Goal: Transaction & Acquisition: Purchase product/service

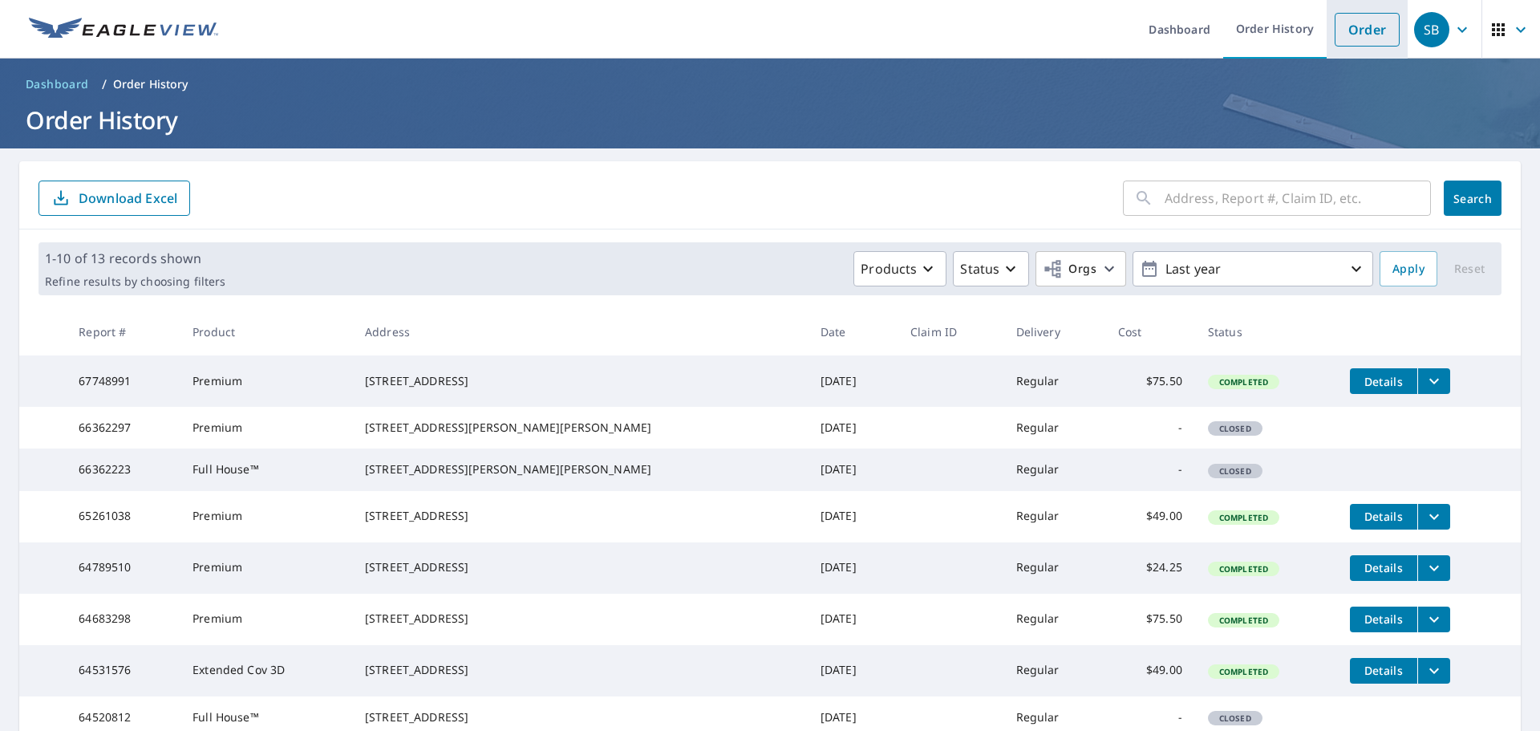
click at [1362, 30] on link "Order" at bounding box center [1366, 30] width 65 height 34
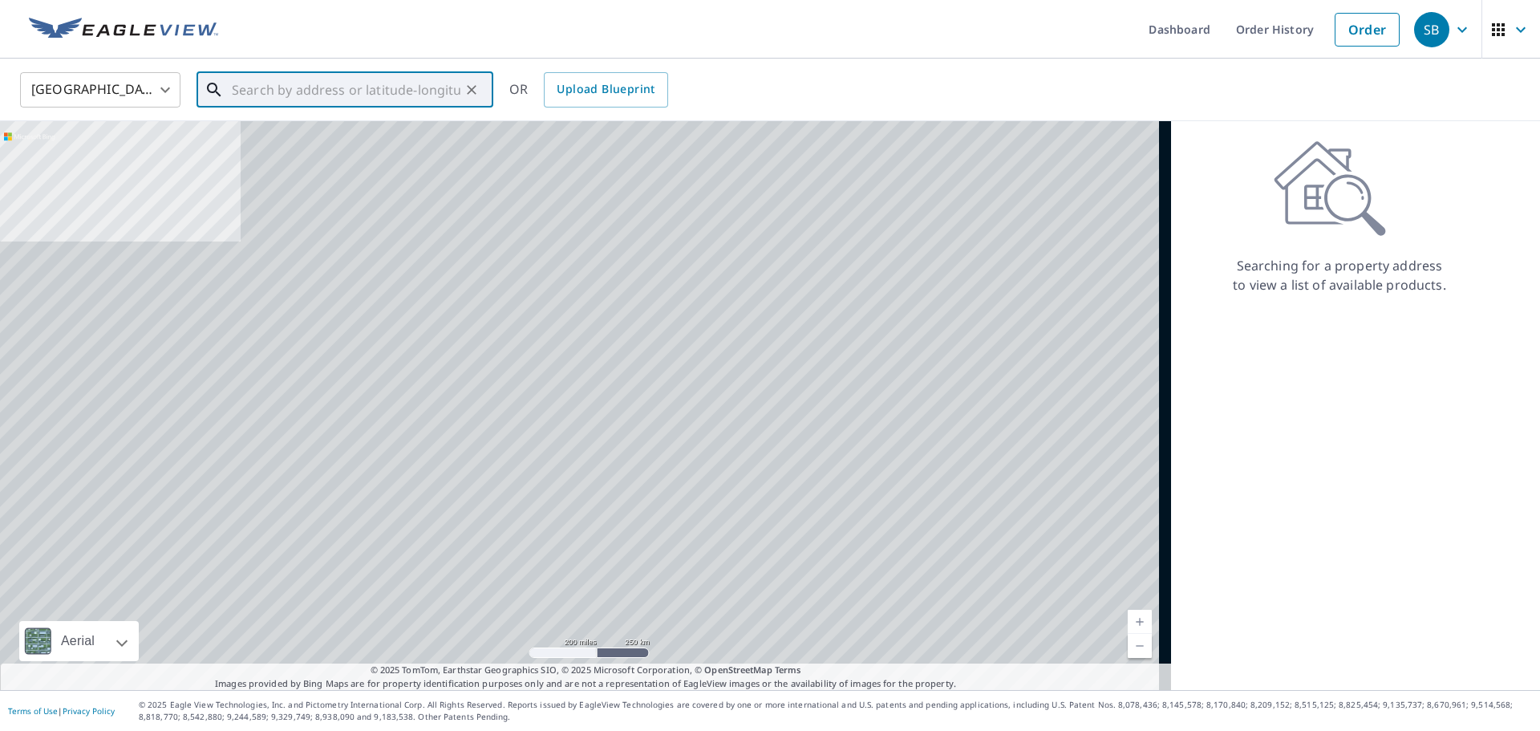
click at [369, 104] on input "text" at bounding box center [346, 89] width 229 height 45
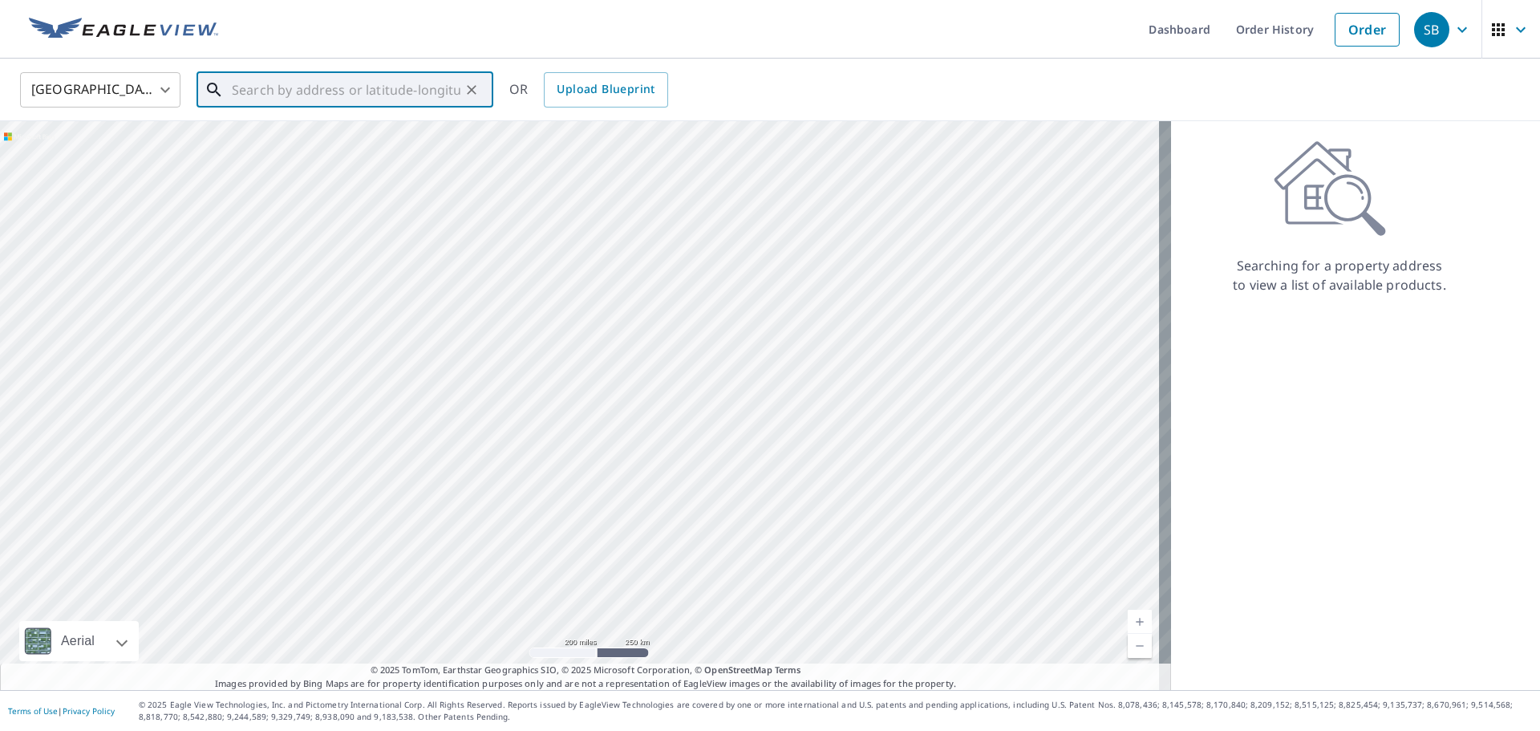
paste input "for [STREET_ADDRESS][PERSON_NAME]"
drag, startPoint x: 253, startPoint y: 94, endPoint x: 123, endPoint y: 115, distance: 131.7
click at [123, 115] on div "United States [GEOGRAPHIC_DATA] ​ for [STREET_ADDRESS][PERSON_NAME] ​ Match not…" at bounding box center [770, 90] width 1540 height 63
drag, startPoint x: 398, startPoint y: 91, endPoint x: 419, endPoint y: 94, distance: 21.1
click at [402, 93] on input "[STREET_ADDRESS][PERSON_NAME]" at bounding box center [346, 89] width 229 height 45
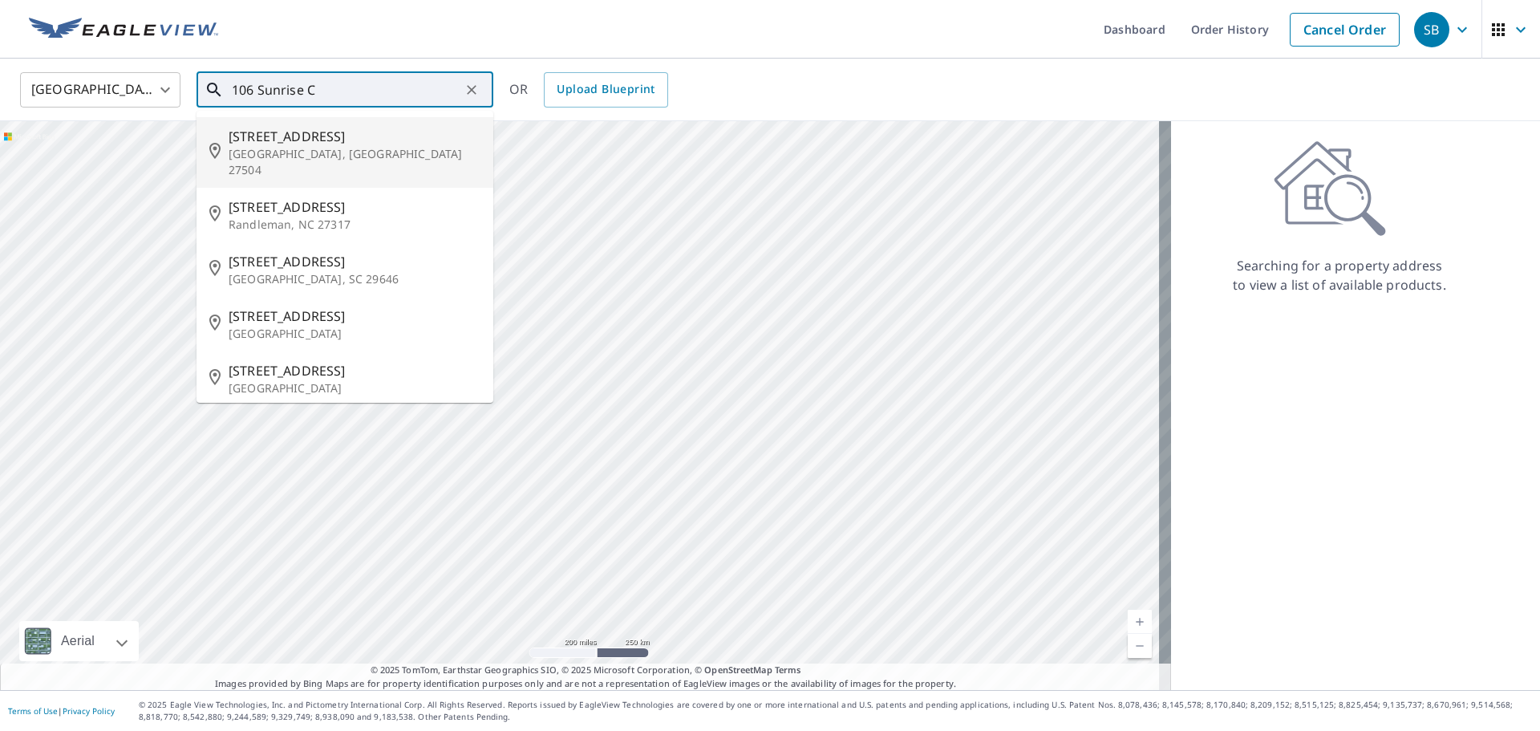
click at [421, 130] on span "[STREET_ADDRESS]" at bounding box center [355, 136] width 252 height 19
type input "[STREET_ADDRESS][PERSON_NAME]"
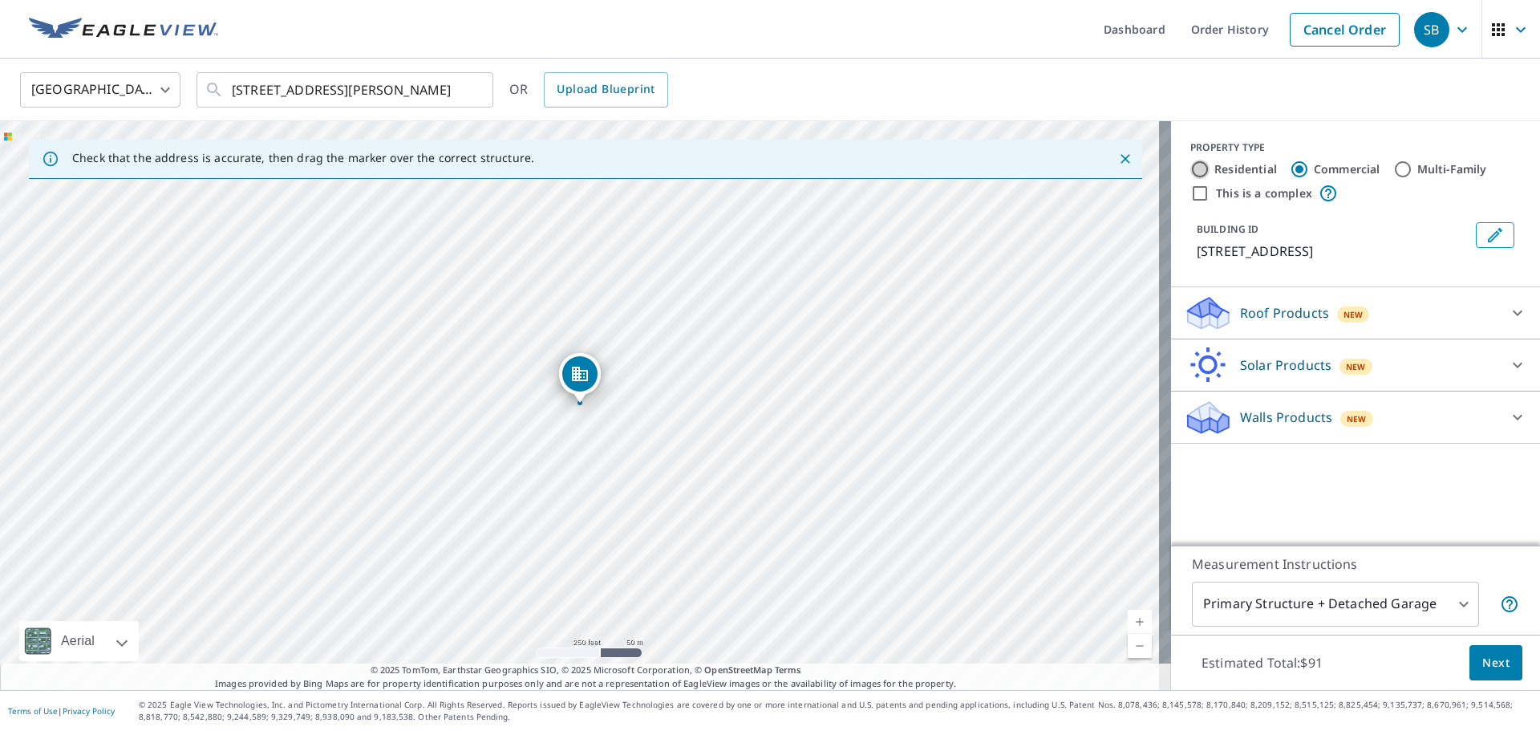
click at [1196, 162] on input "Residential" at bounding box center [1199, 169] width 19 height 19
radio input "true"
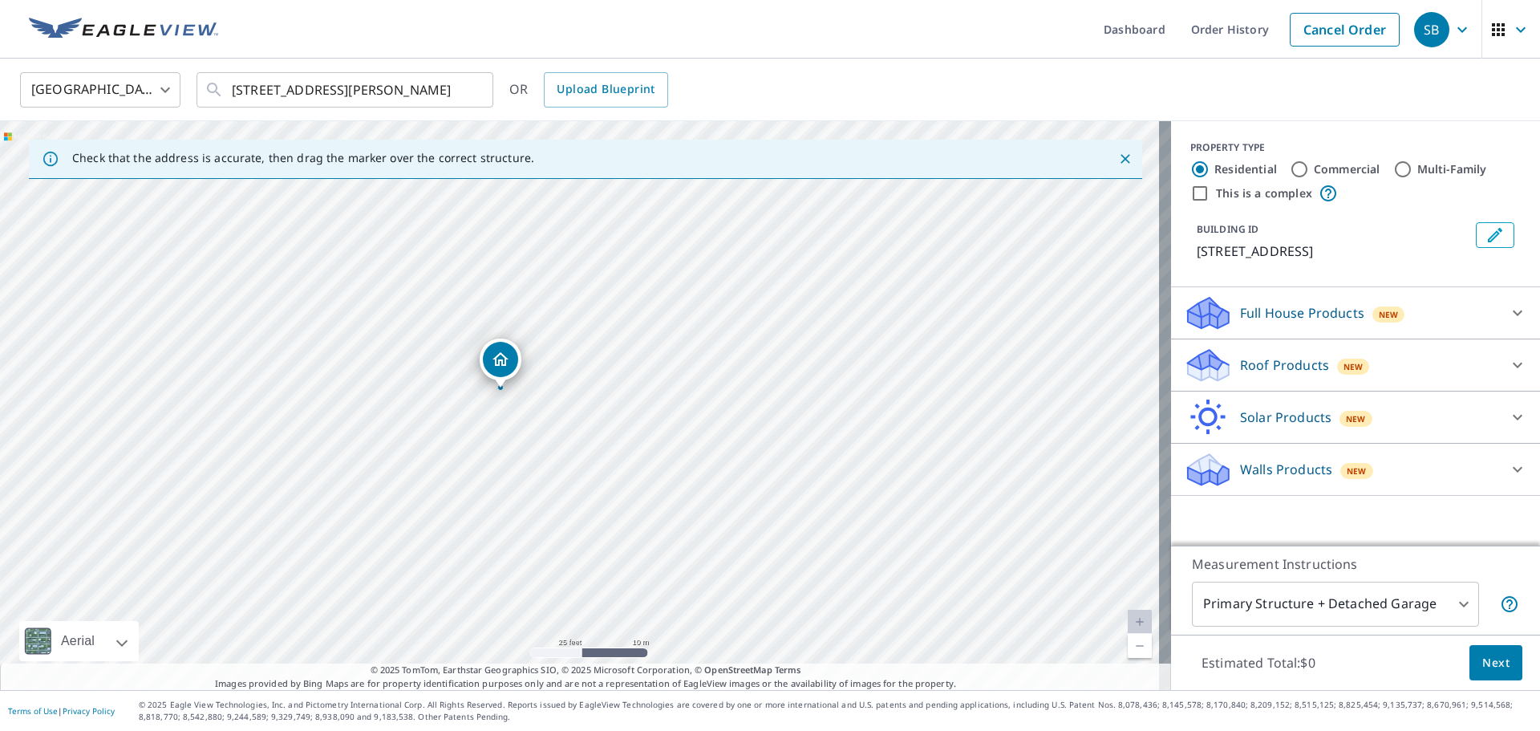
click at [513, 356] on div "Dropped pin, building 1, Residential property, 106 Sunrise Cir Benson, NC 27504" at bounding box center [500, 359] width 35 height 35
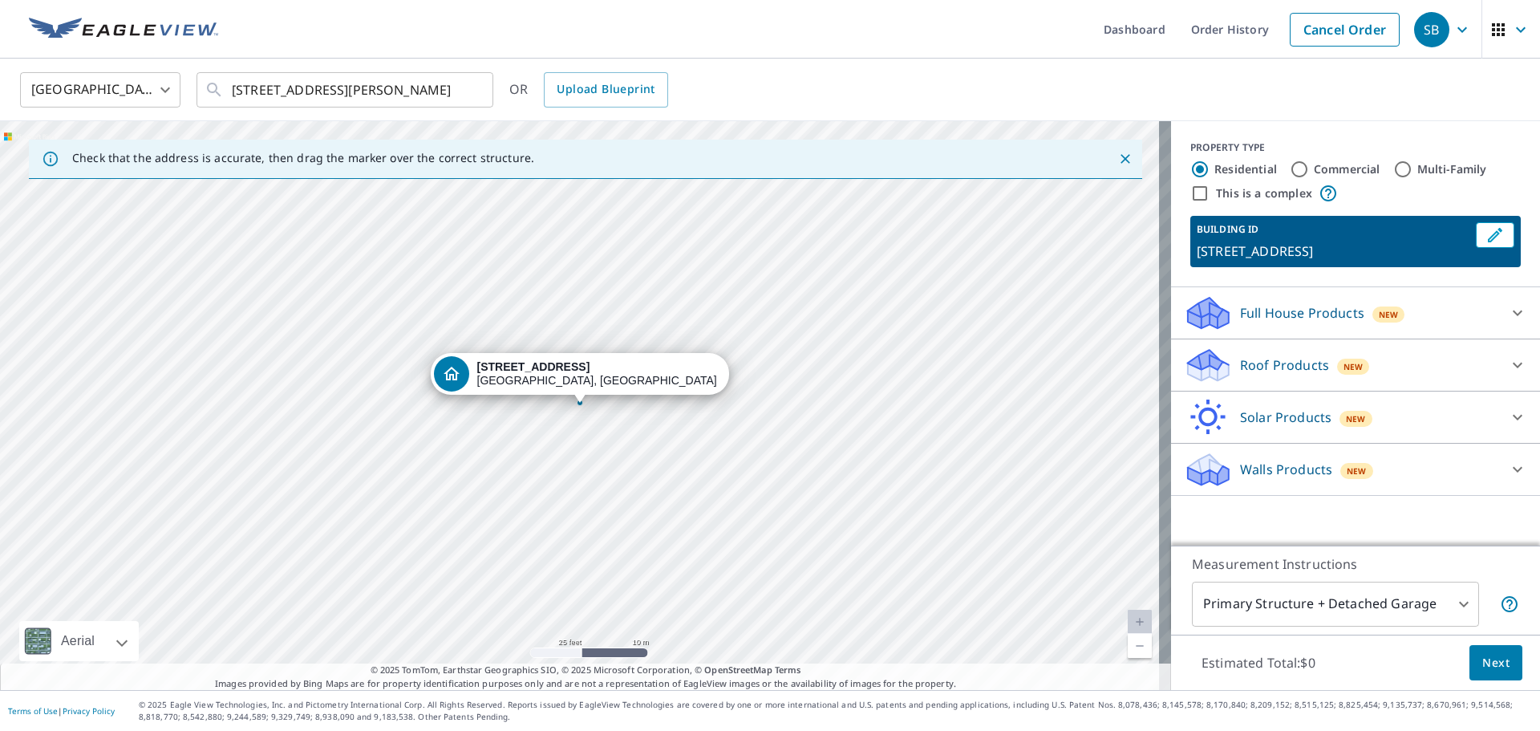
click at [1471, 373] on div "Roof Products New" at bounding box center [1341, 365] width 314 height 38
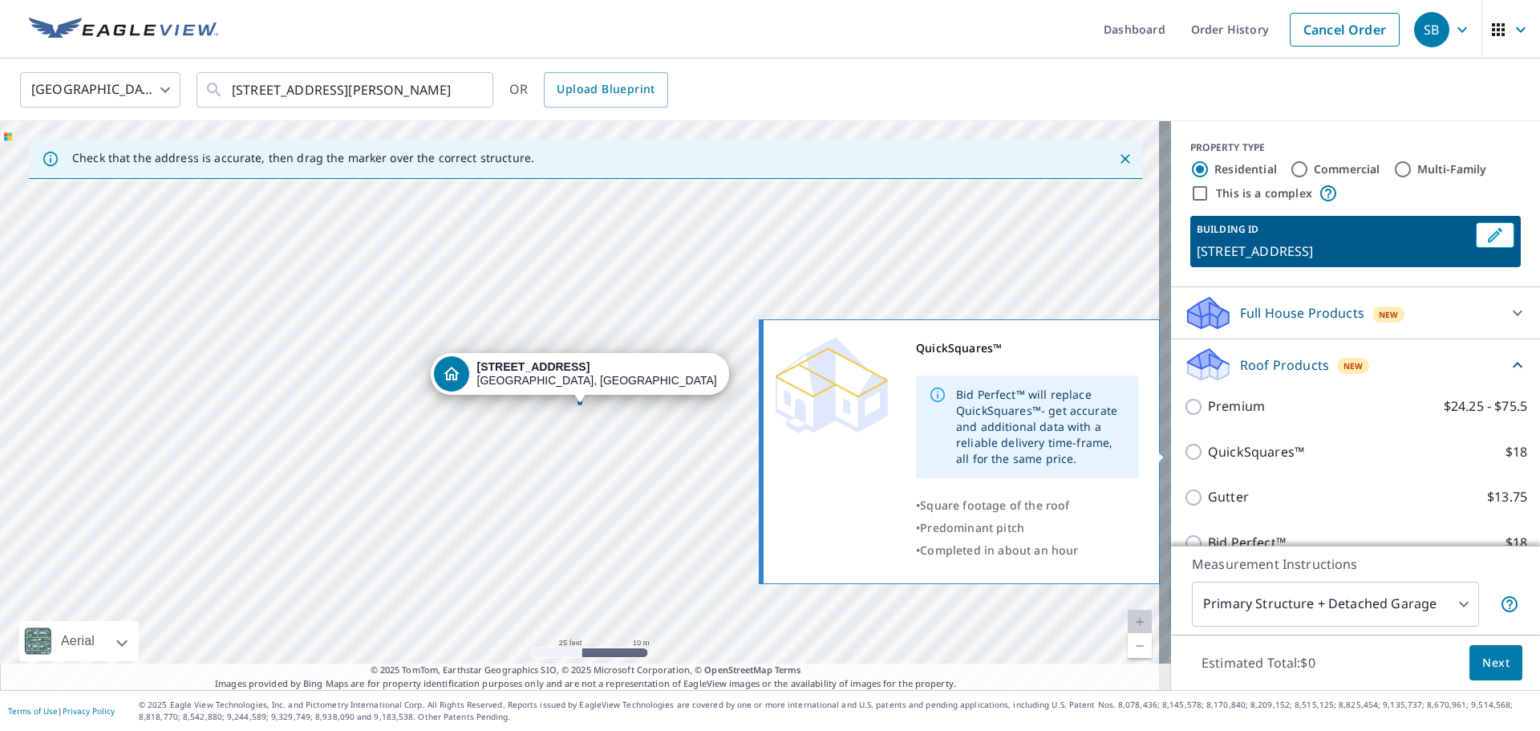
click at [1277, 445] on p "QuickSquares™" at bounding box center [1256, 452] width 96 height 20
click at [1208, 445] on input "QuickSquares™ $18" at bounding box center [1196, 451] width 24 height 19
checkbox input "true"
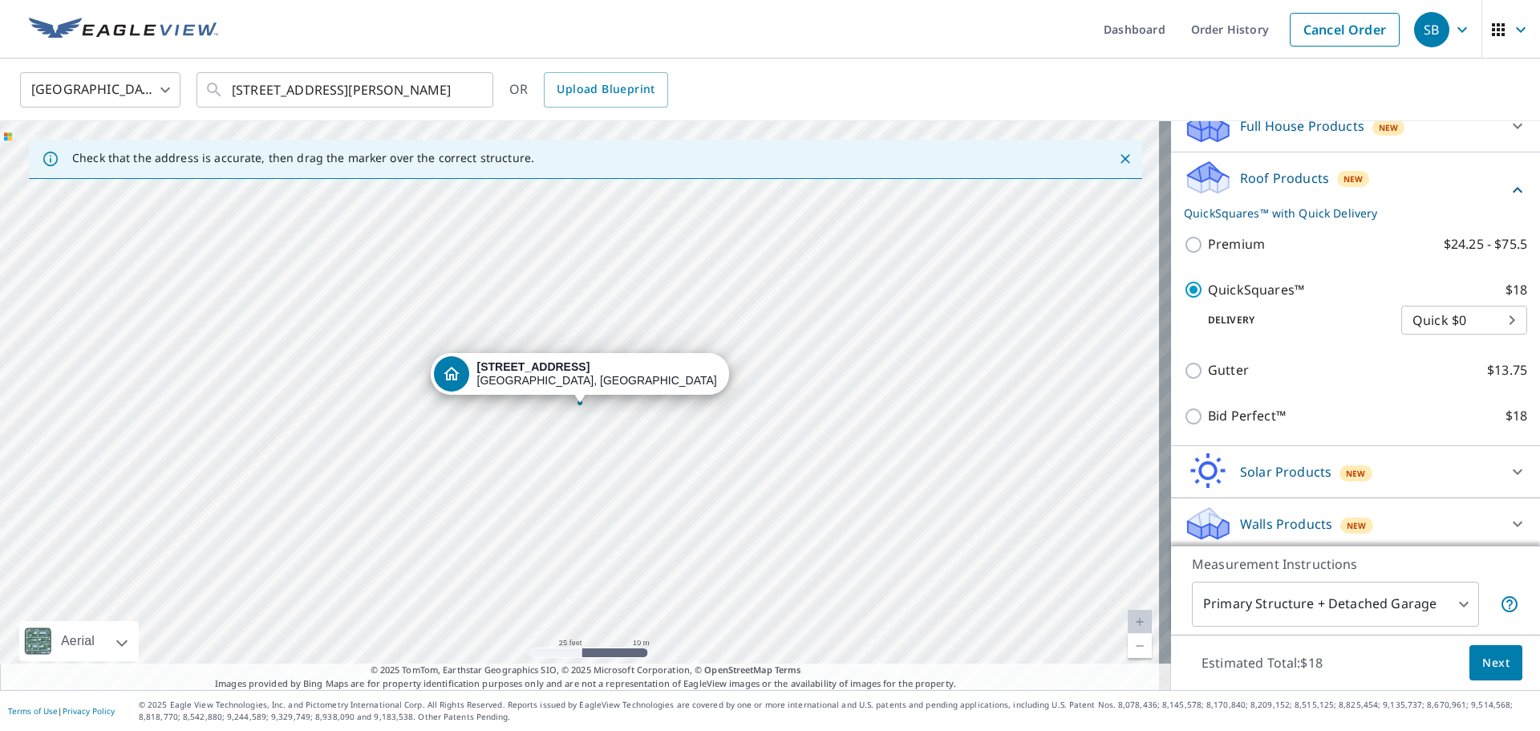
scroll to position [192, 0]
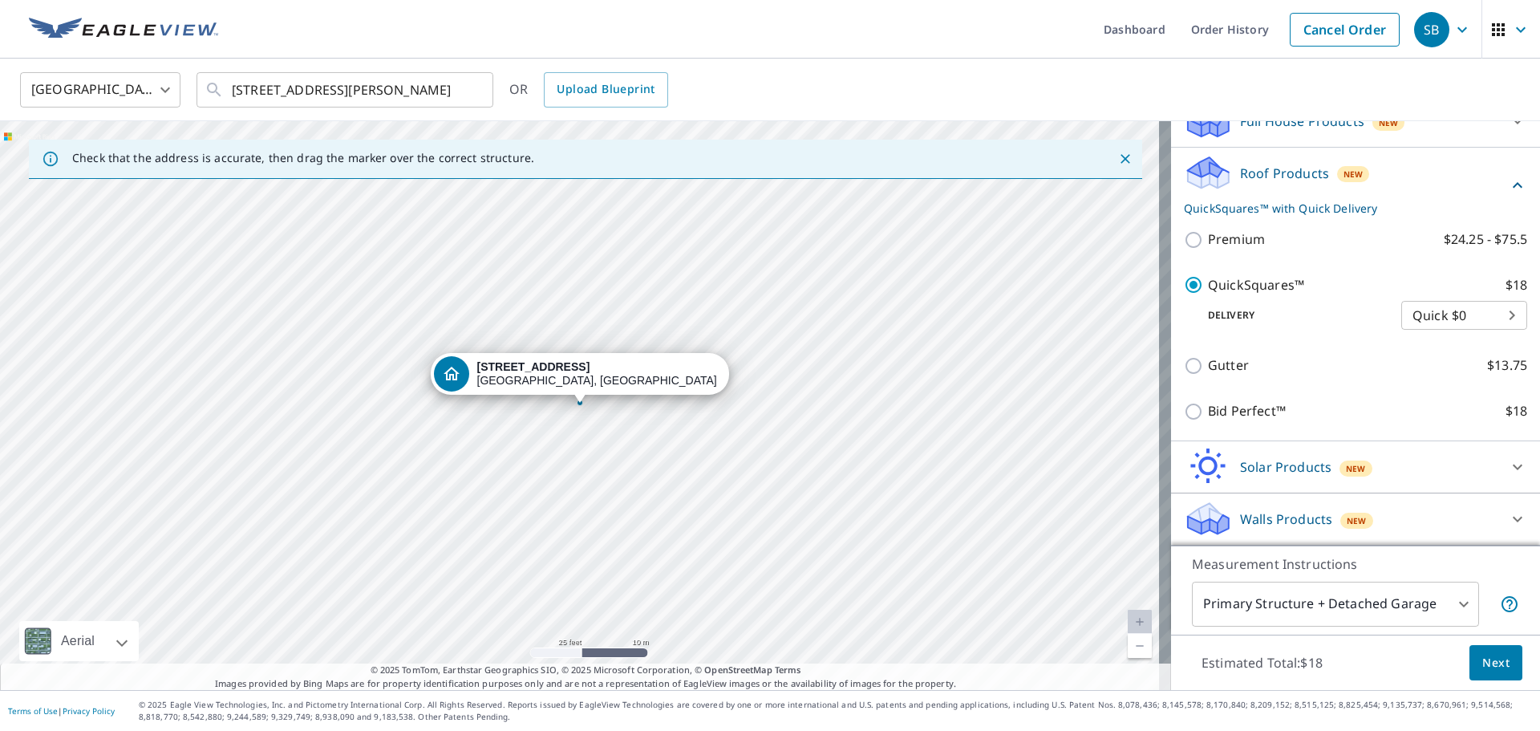
click at [1446, 300] on body "SB SB Dashboard Order History Cancel Order SB [GEOGRAPHIC_DATA] [GEOGRAPHIC_DAT…" at bounding box center [770, 365] width 1540 height 731
click at [1439, 312] on li "Quick $0" at bounding box center [1440, 315] width 126 height 29
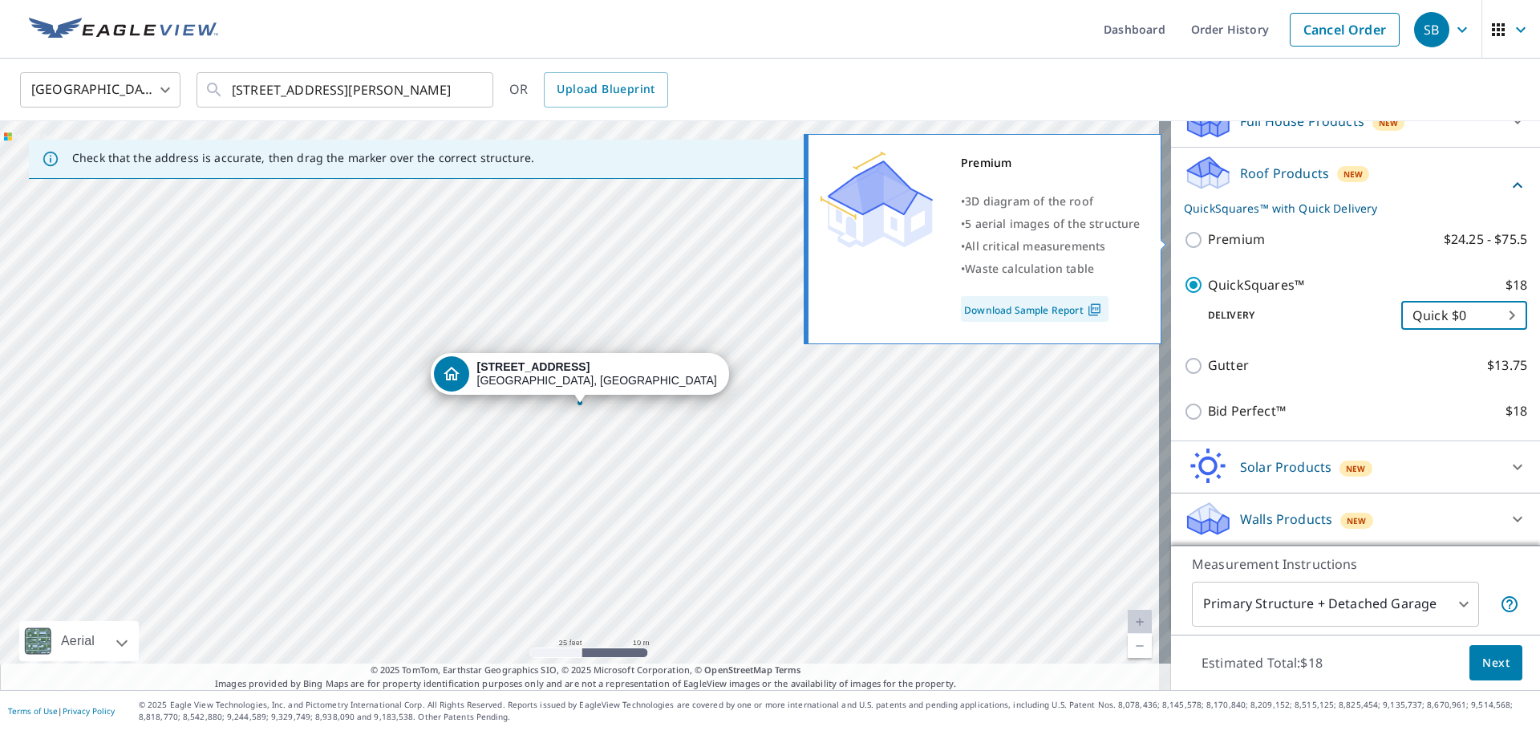
click at [1208, 233] on p "Premium" at bounding box center [1236, 239] width 57 height 20
click at [1200, 233] on input "Premium $24.25 - $75.5" at bounding box center [1196, 239] width 24 height 19
checkbox input "true"
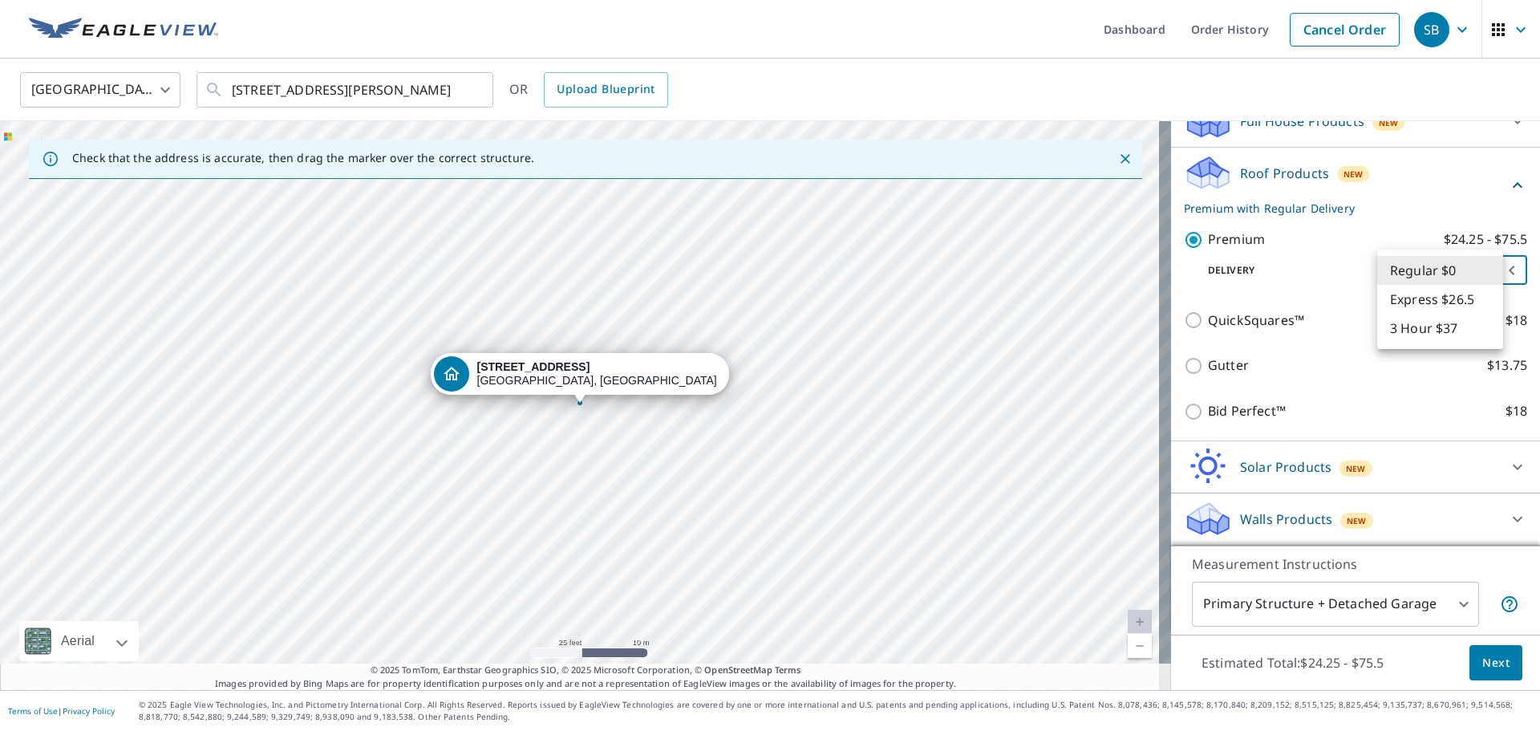
click at [1471, 275] on body "SB SB Dashboard Order History Cancel Order SB [GEOGRAPHIC_DATA] [GEOGRAPHIC_DAT…" at bounding box center [770, 365] width 1540 height 731
click at [1468, 273] on li "Regular $0" at bounding box center [1440, 270] width 126 height 29
click at [1211, 305] on div "QuickSquares™ $18" at bounding box center [1355, 320] width 343 height 46
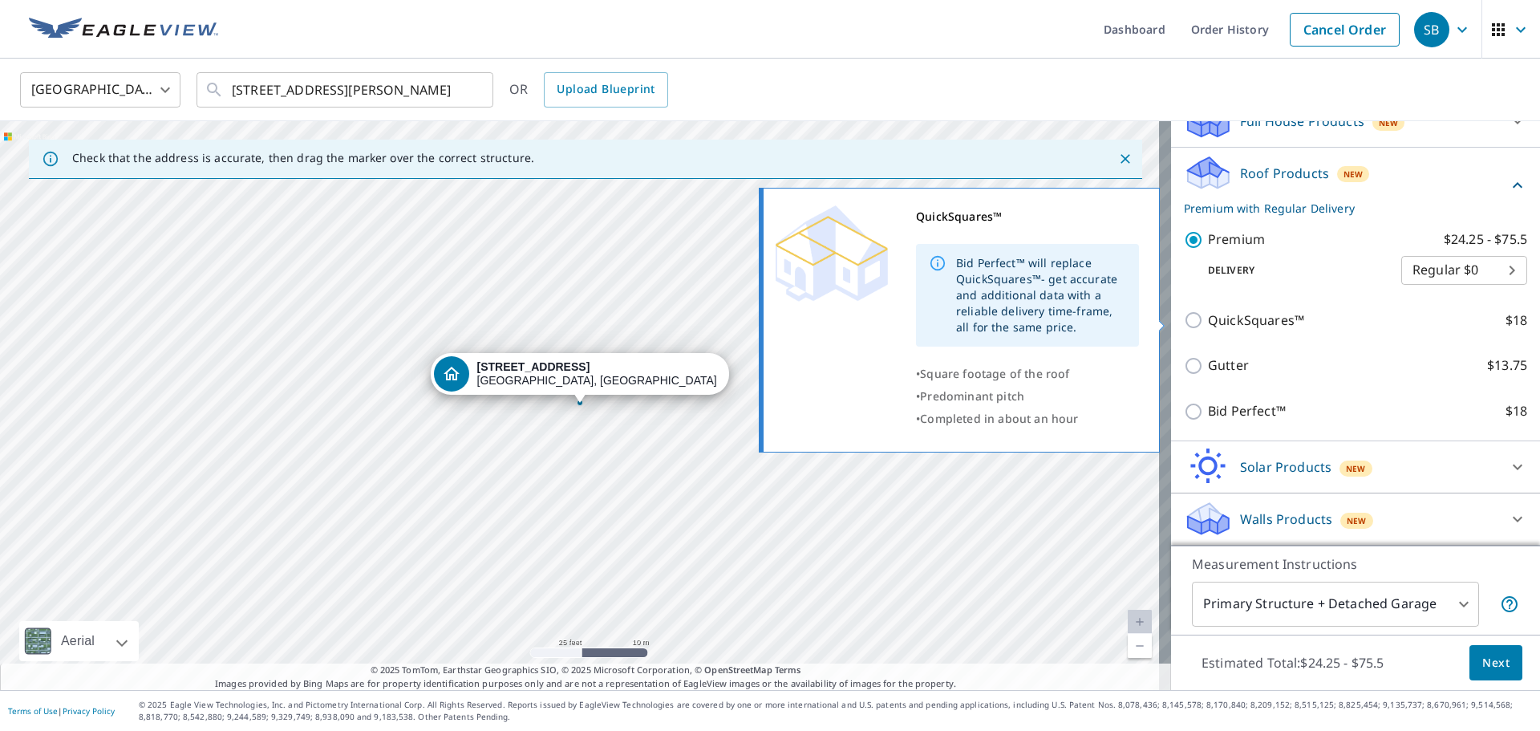
click at [1211, 321] on p "QuickSquares™" at bounding box center [1256, 320] width 96 height 20
click at [1208, 321] on input "QuickSquares™ $18" at bounding box center [1196, 319] width 24 height 19
checkbox input "true"
checkbox input "false"
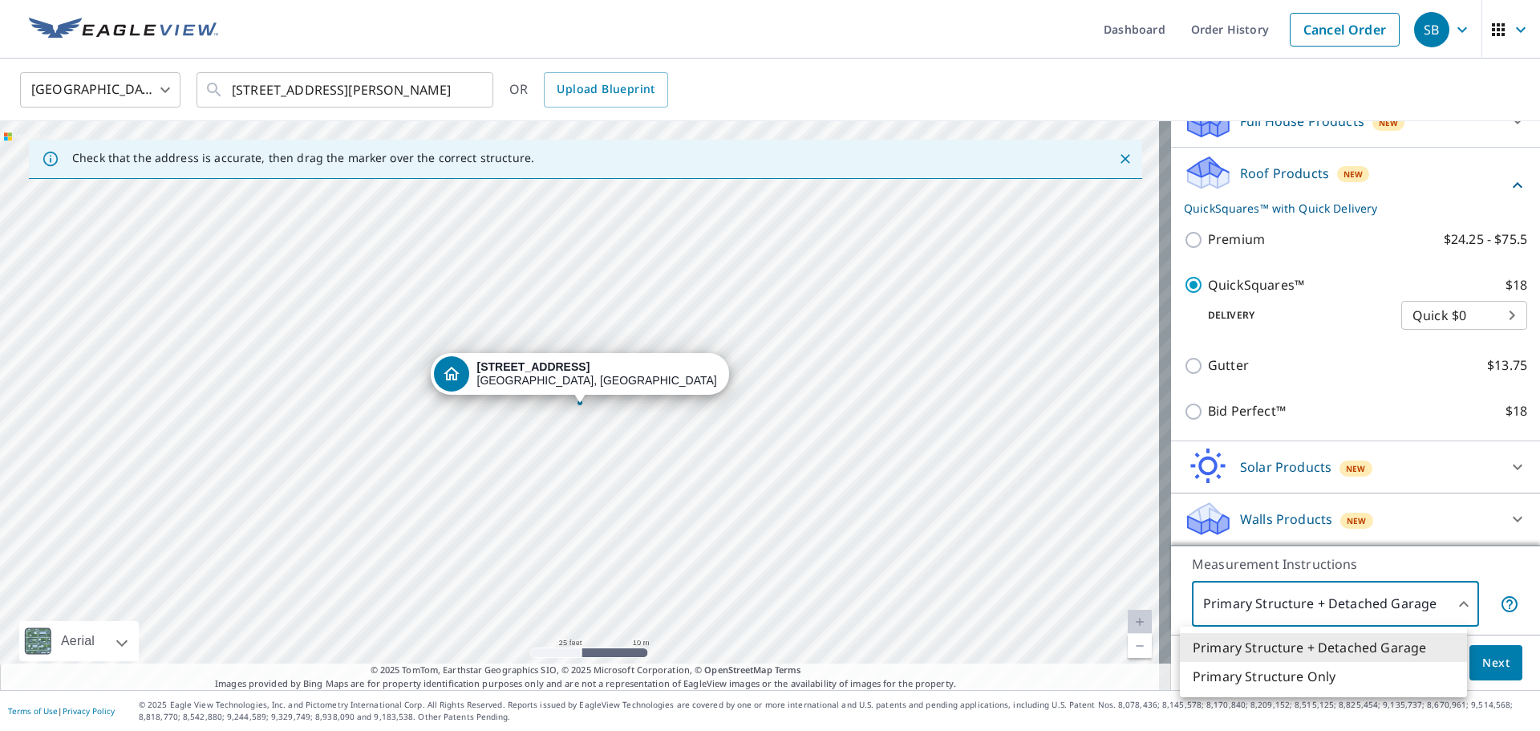
click at [1375, 608] on body "SB SB Dashboard Order History Cancel Order SB [GEOGRAPHIC_DATA] [GEOGRAPHIC_DAT…" at bounding box center [770, 365] width 1540 height 731
click at [1376, 607] on div at bounding box center [770, 365] width 1540 height 731
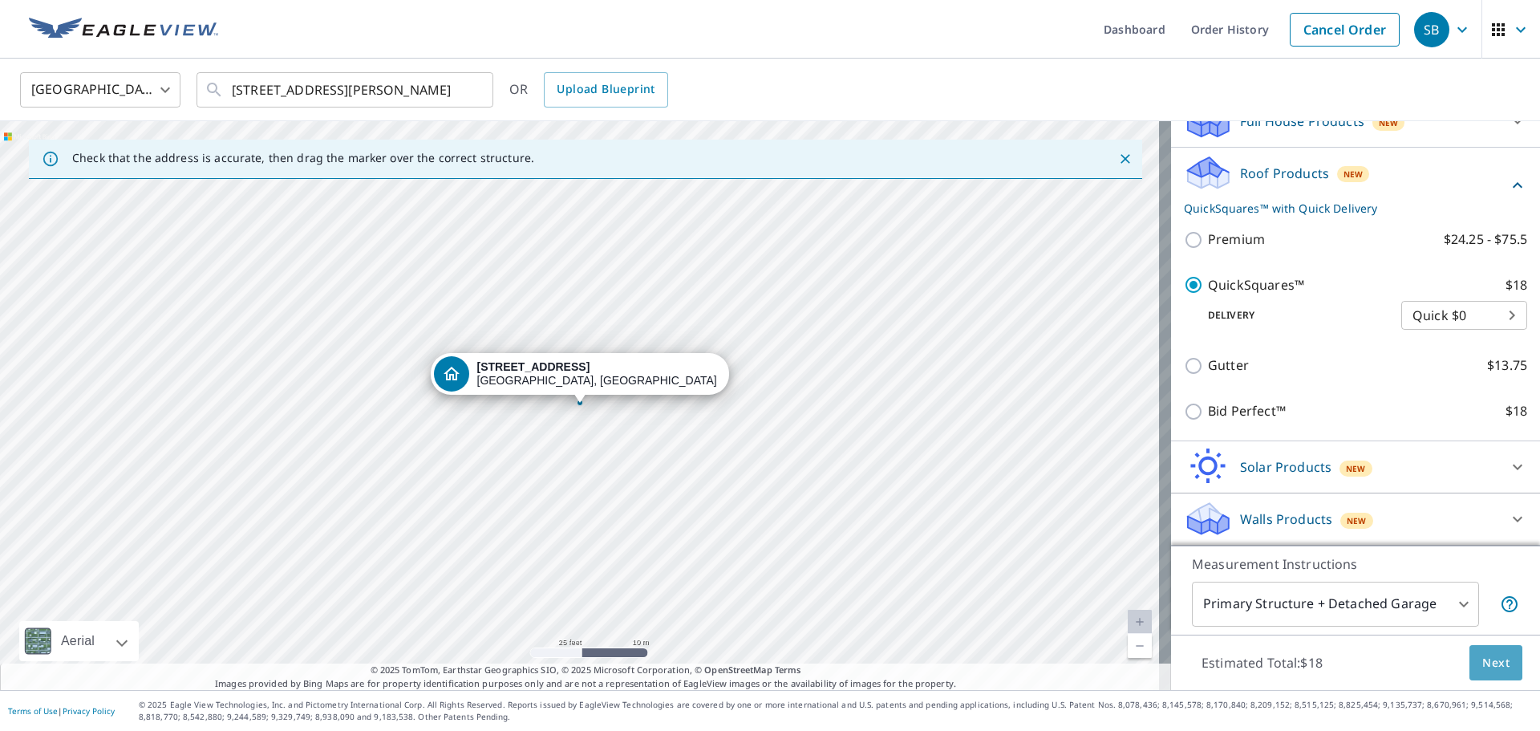
click at [1482, 666] on span "Next" at bounding box center [1495, 663] width 27 height 20
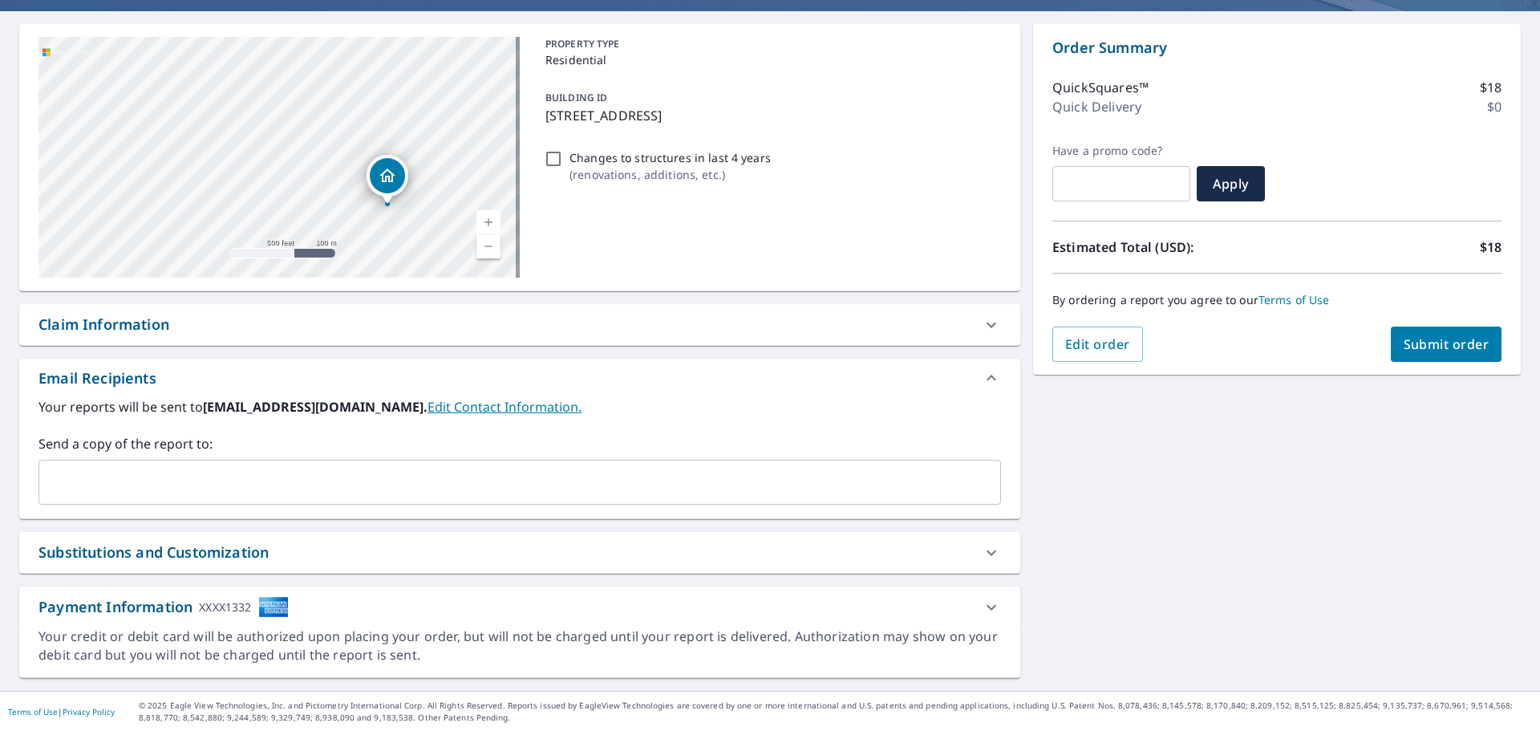
scroll to position [138, 0]
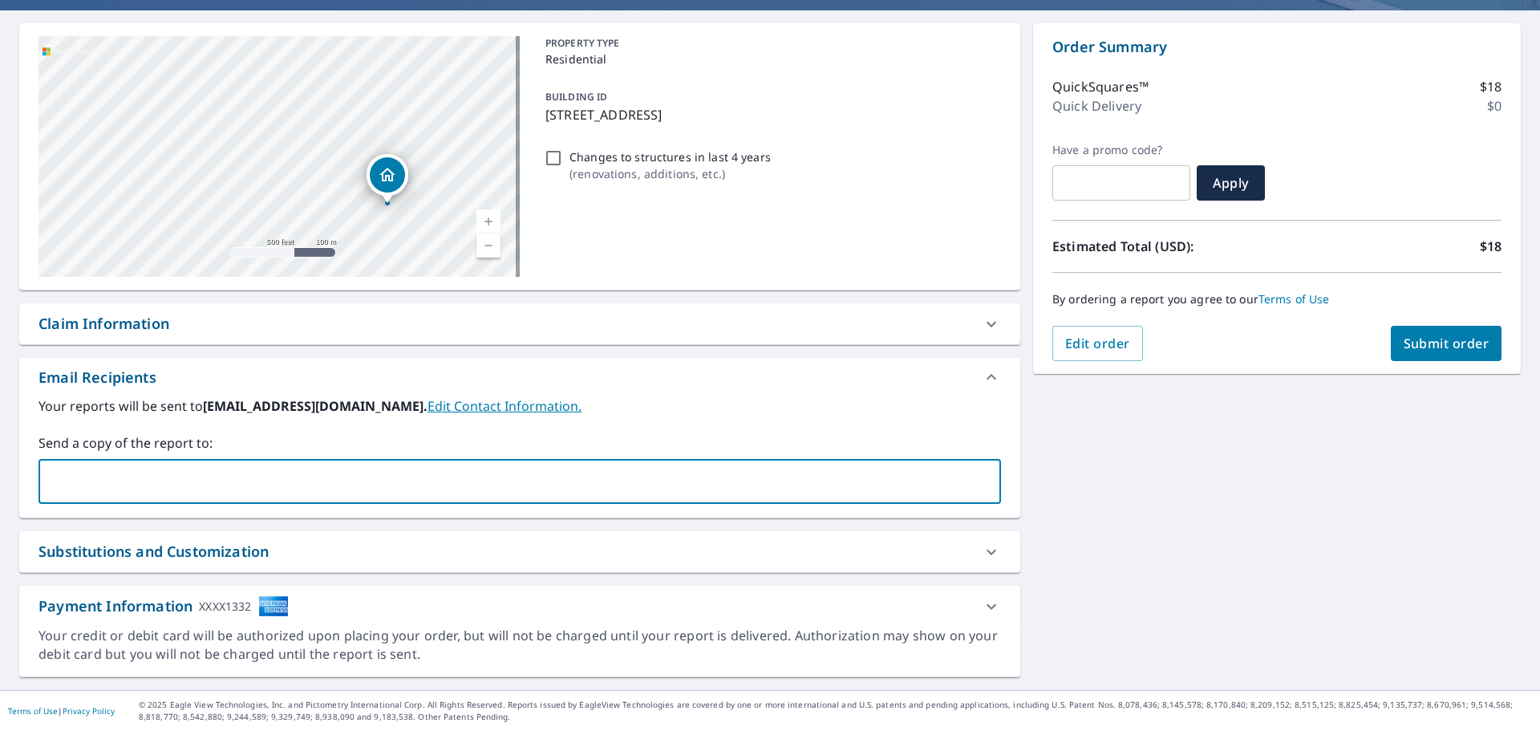
click at [98, 489] on input "text" at bounding box center [508, 481] width 924 height 30
type input "[EMAIL_ADDRESS][DOMAIN_NAME]"
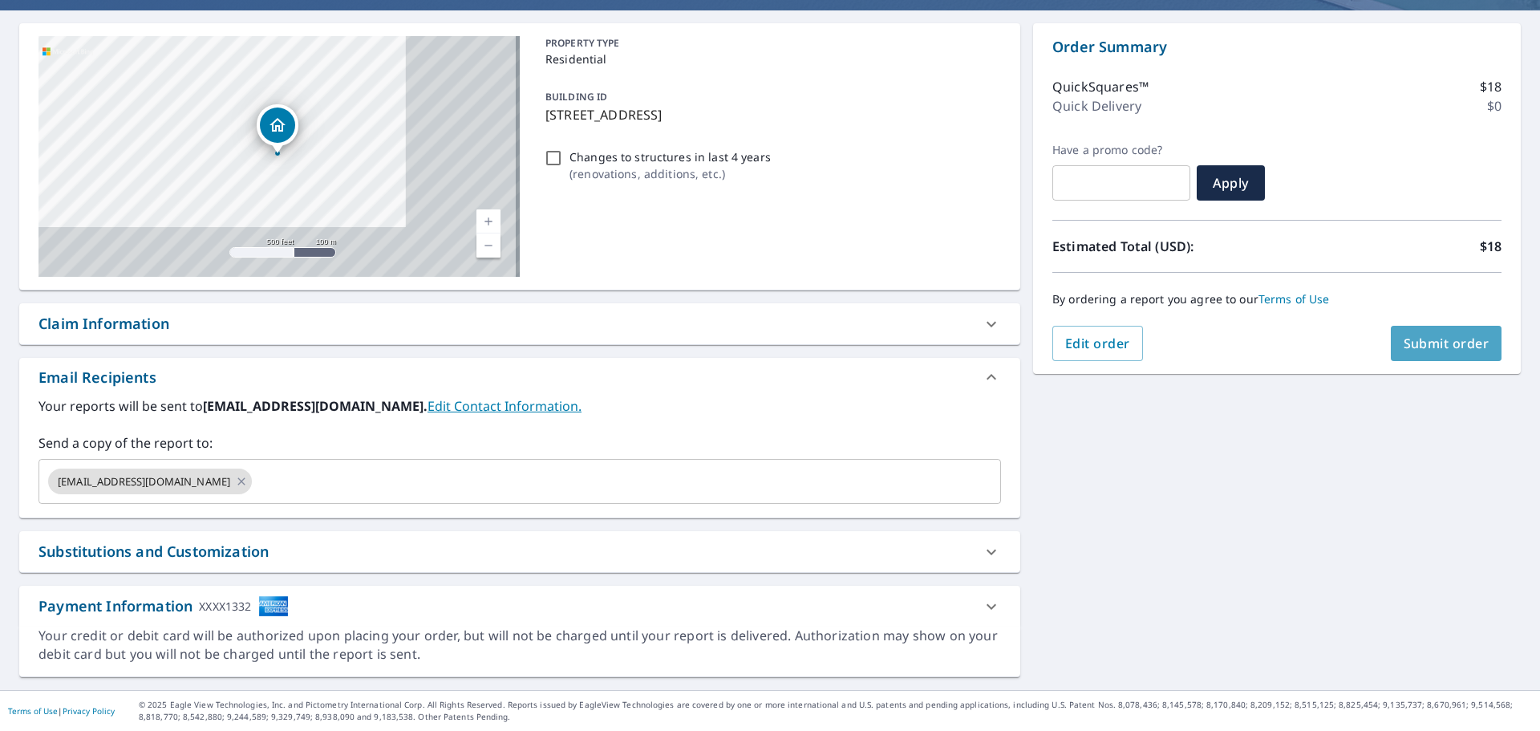
click at [1431, 346] on span "Submit order" at bounding box center [1446, 343] width 86 height 18
checkbox input "true"
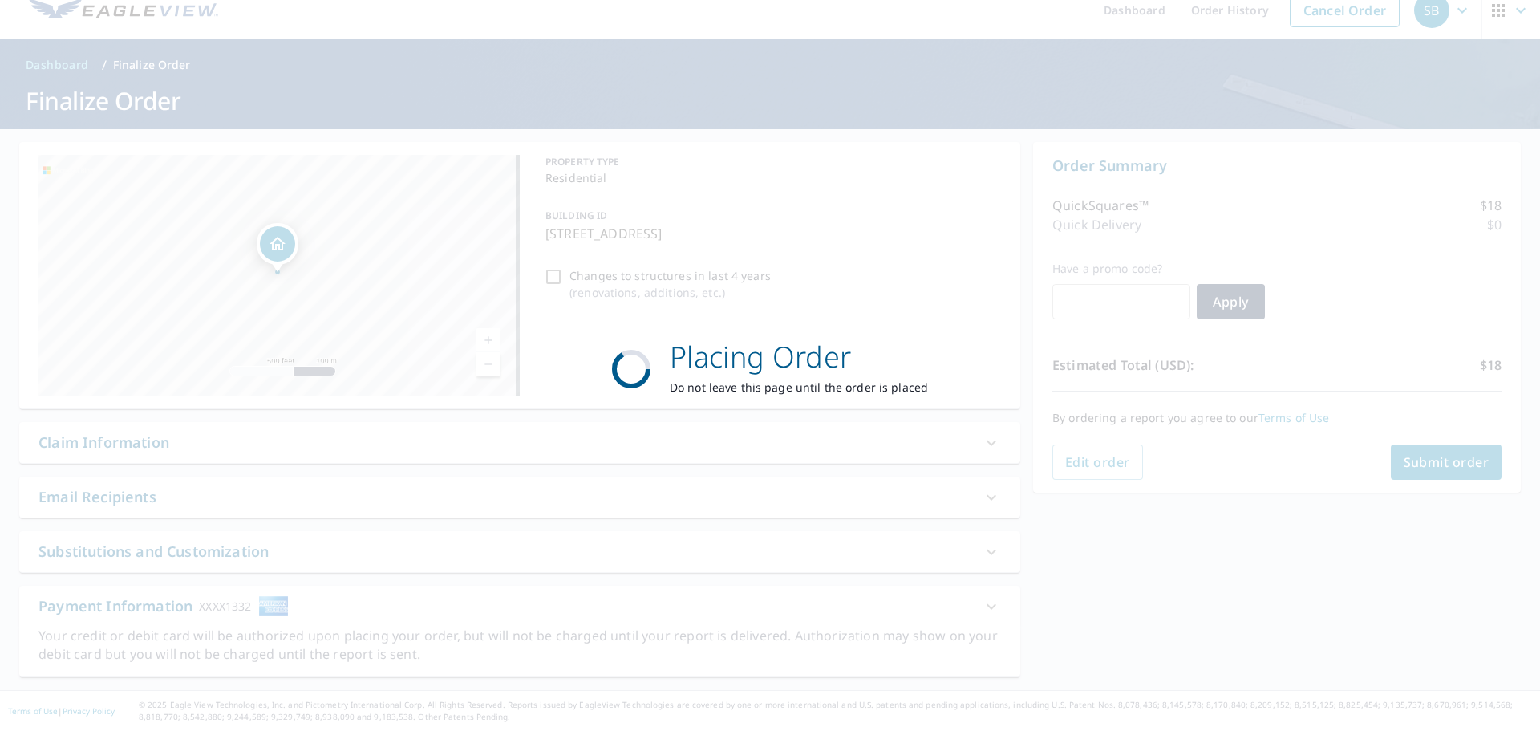
scroll to position [19, 0]
